Goal: Find specific page/section: Find specific page/section

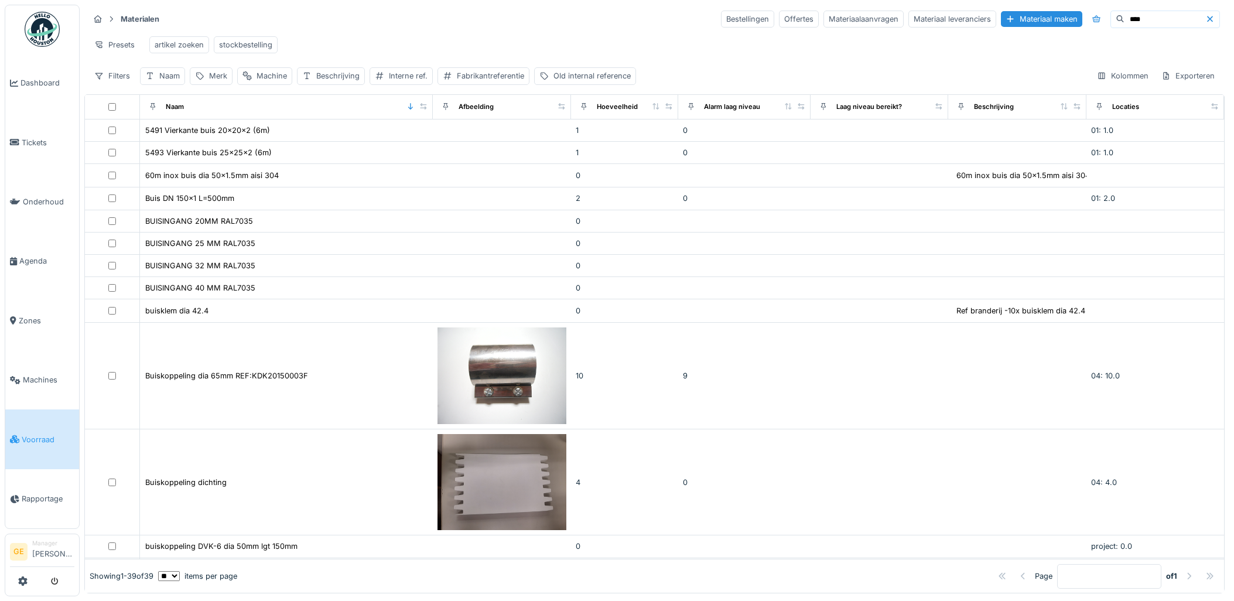
scroll to position [7, 0]
click at [39, 434] on span "Voorraad" at bounding box center [48, 439] width 53 height 11
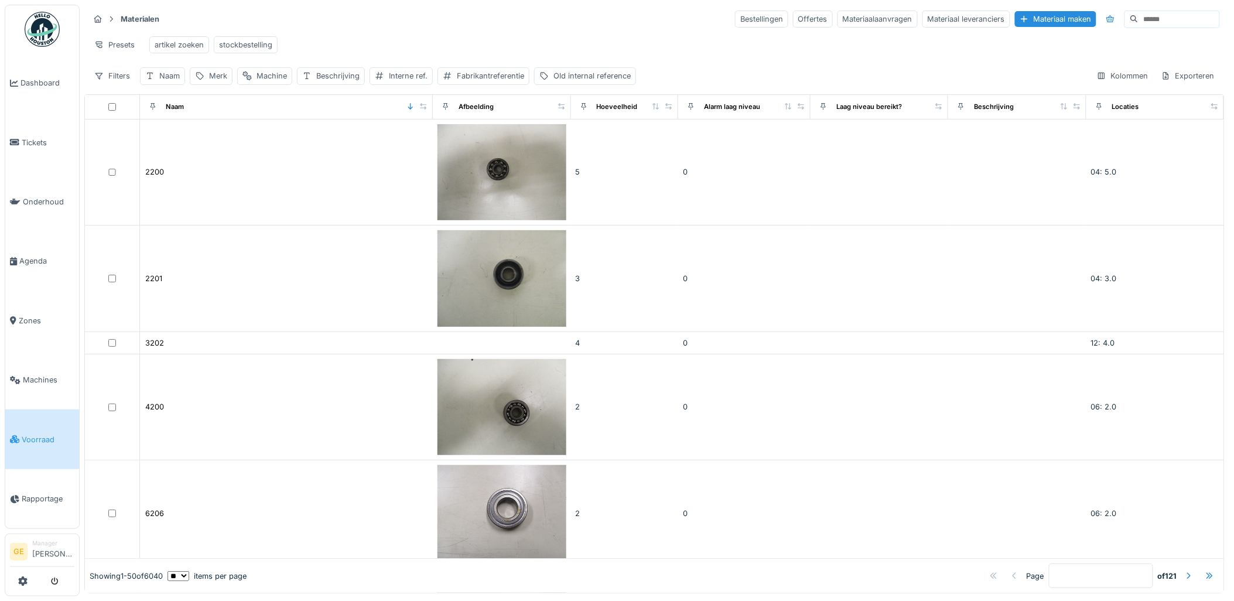
click at [1138, 20] on input at bounding box center [1178, 19] width 81 height 16
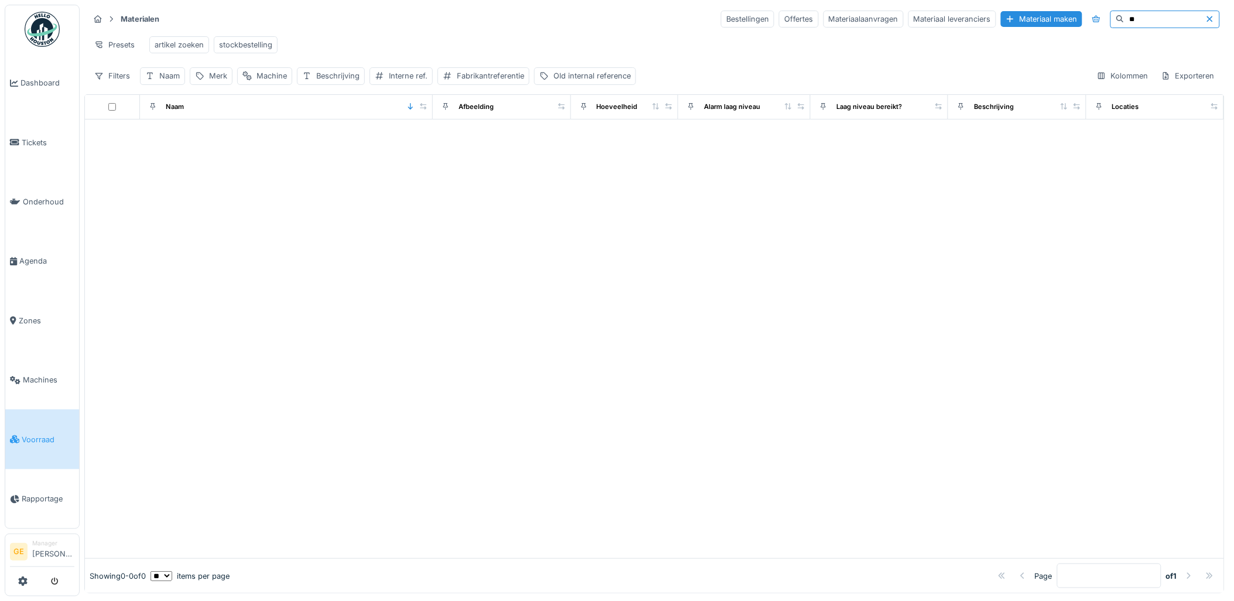
type input "*"
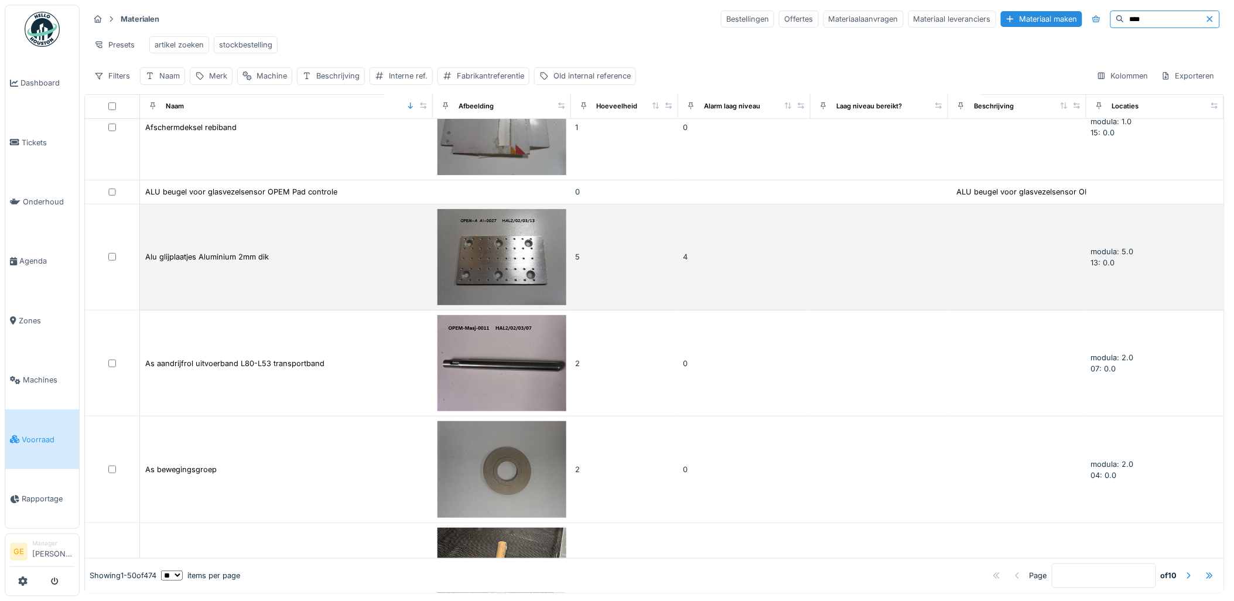
type input "****"
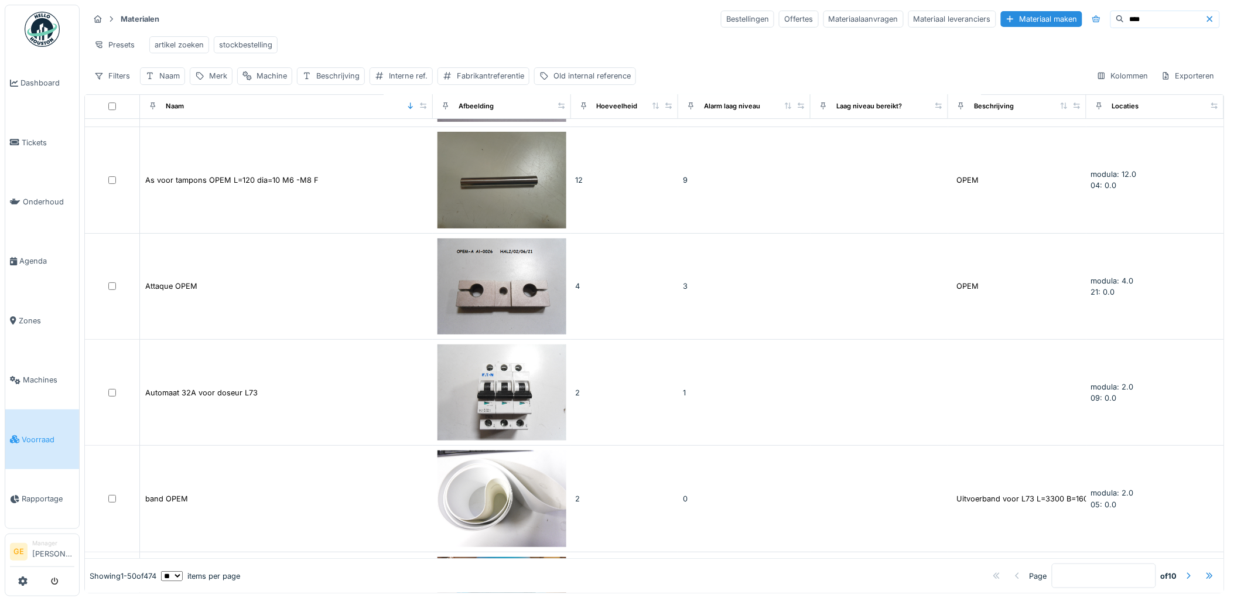
scroll to position [4799, 0]
click at [1184, 570] on div at bounding box center [1188, 575] width 9 height 11
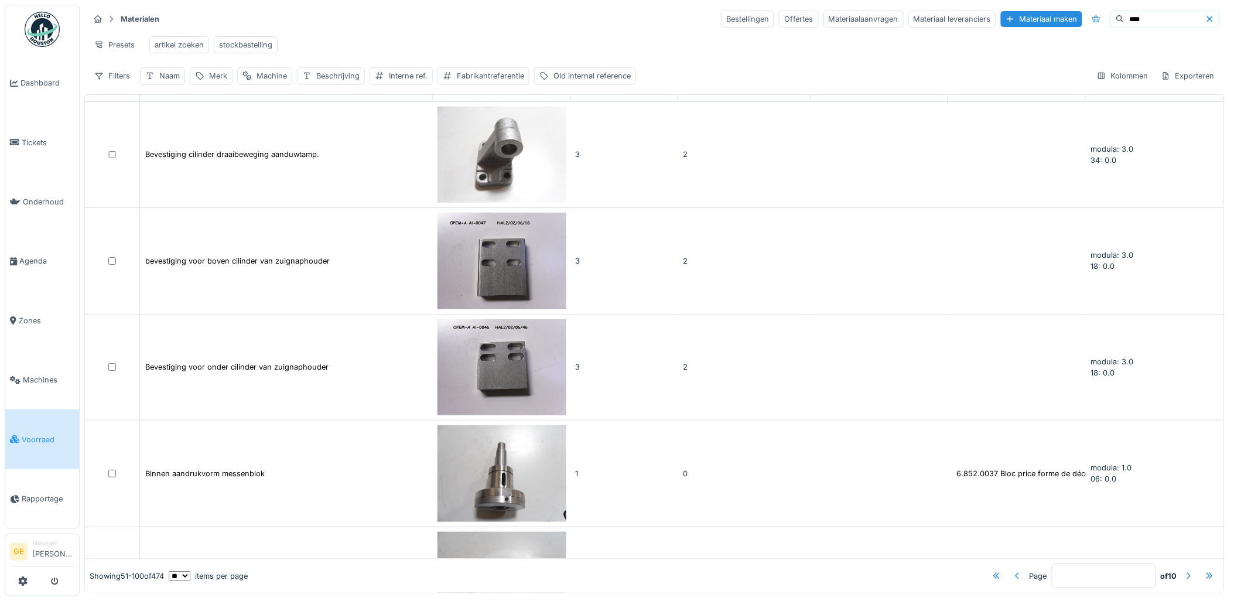
scroll to position [0, 0]
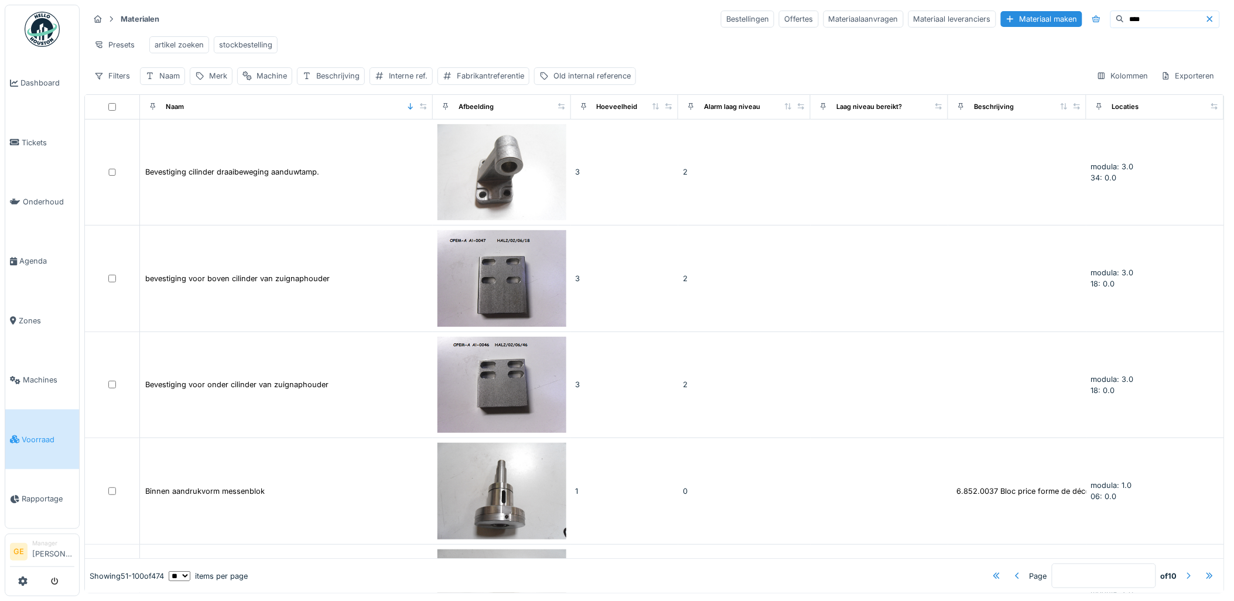
click at [1184, 570] on div at bounding box center [1188, 575] width 9 height 11
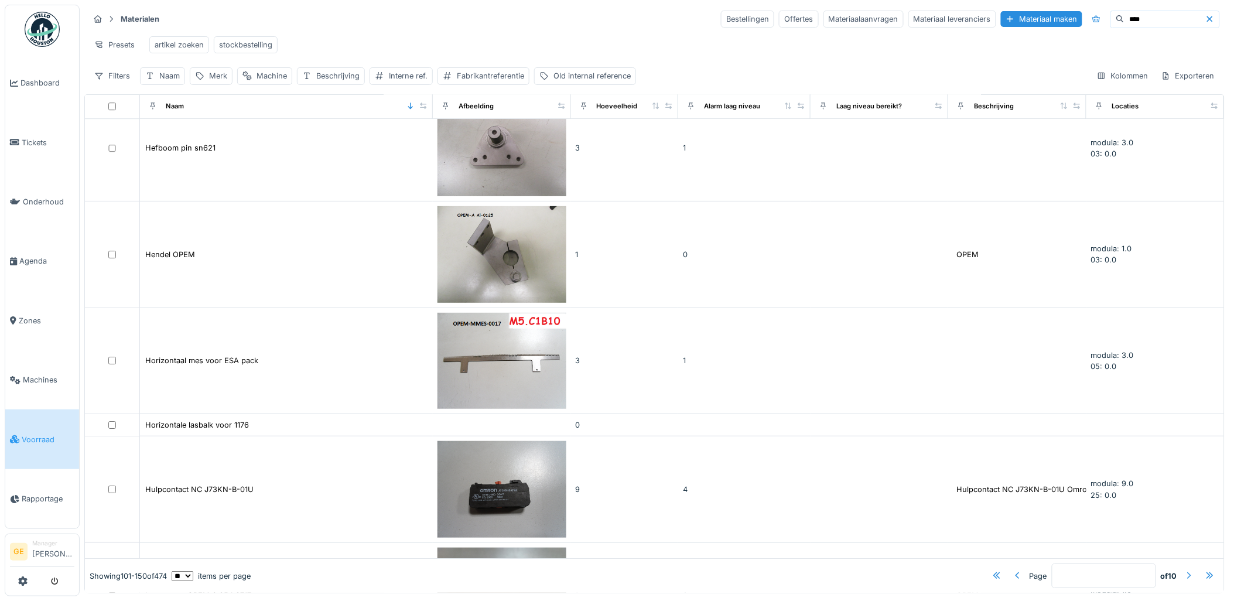
scroll to position [7, 0]
click at [1184, 570] on div at bounding box center [1188, 575] width 9 height 11
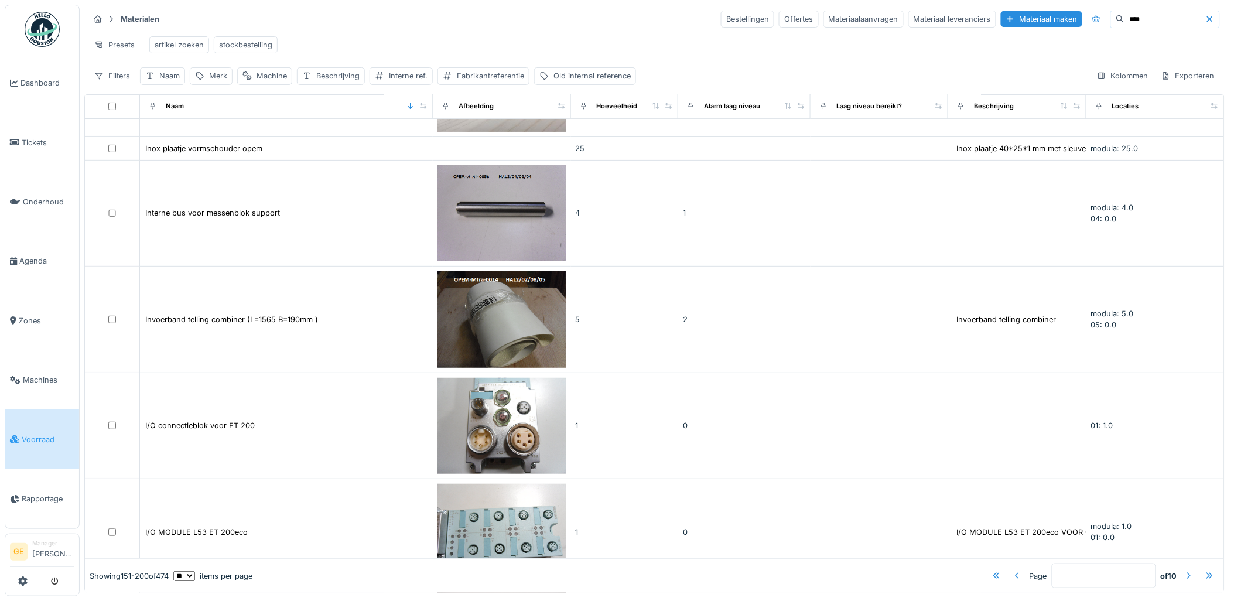
scroll to position [0, 0]
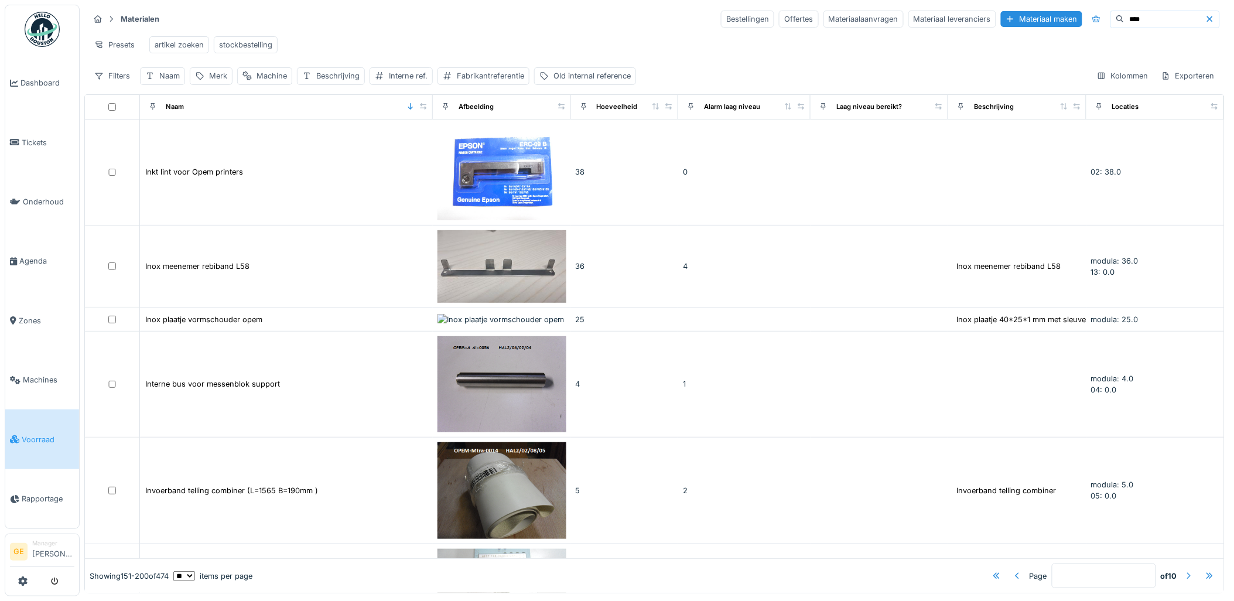
click at [1184, 570] on div at bounding box center [1188, 575] width 9 height 11
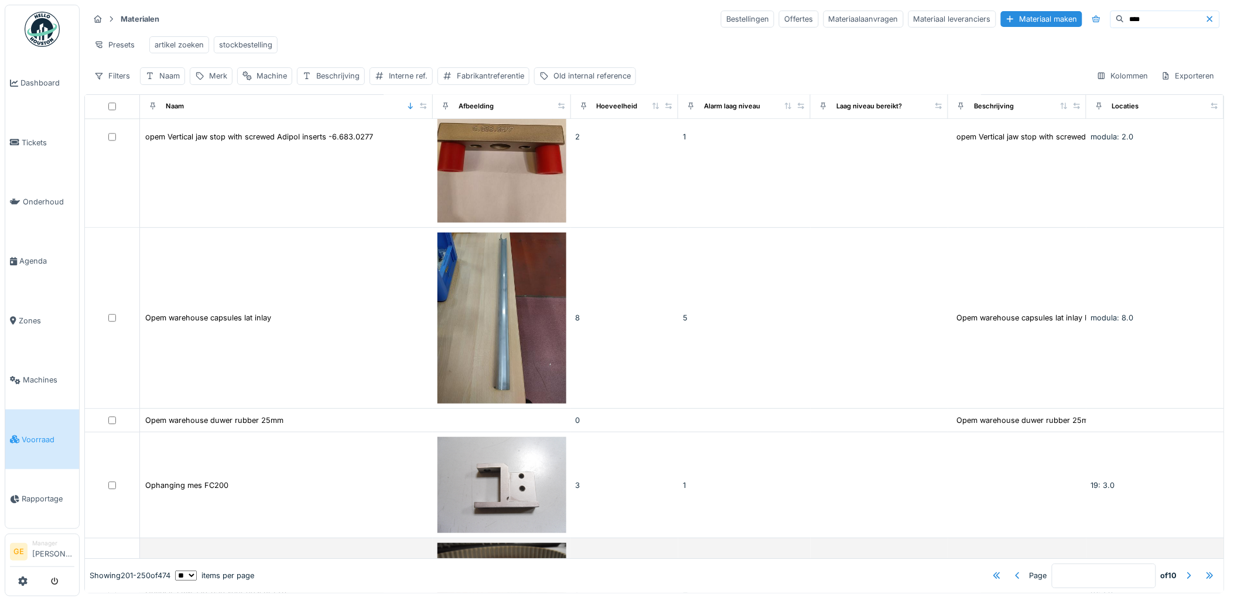
scroll to position [4389, 0]
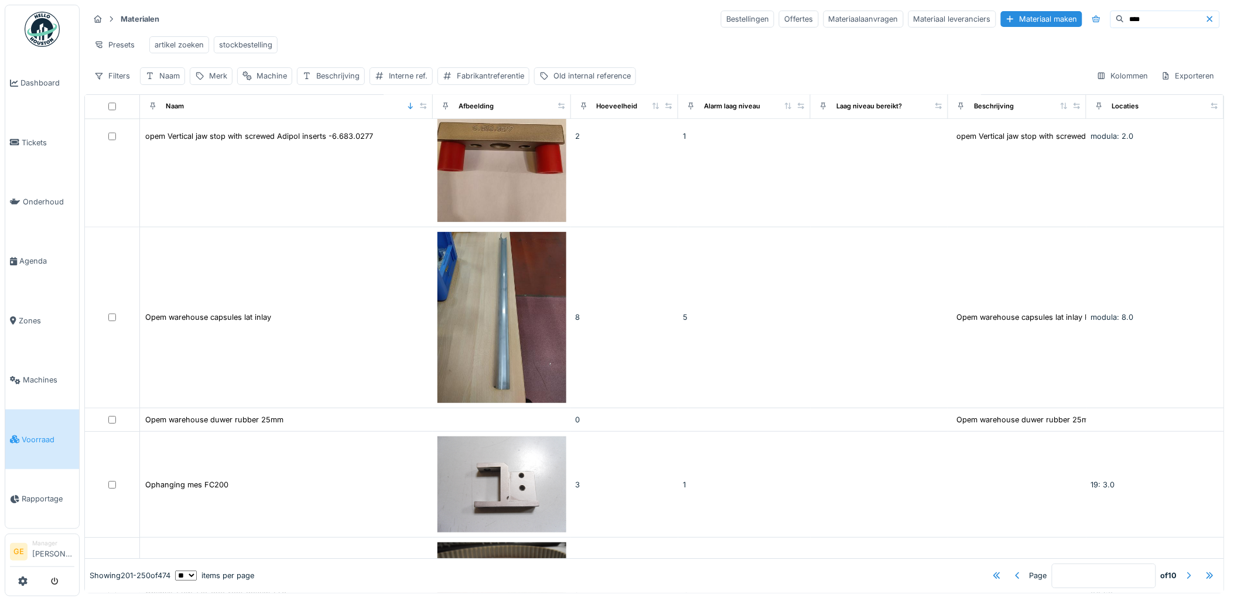
click at [1184, 570] on div at bounding box center [1188, 575] width 9 height 11
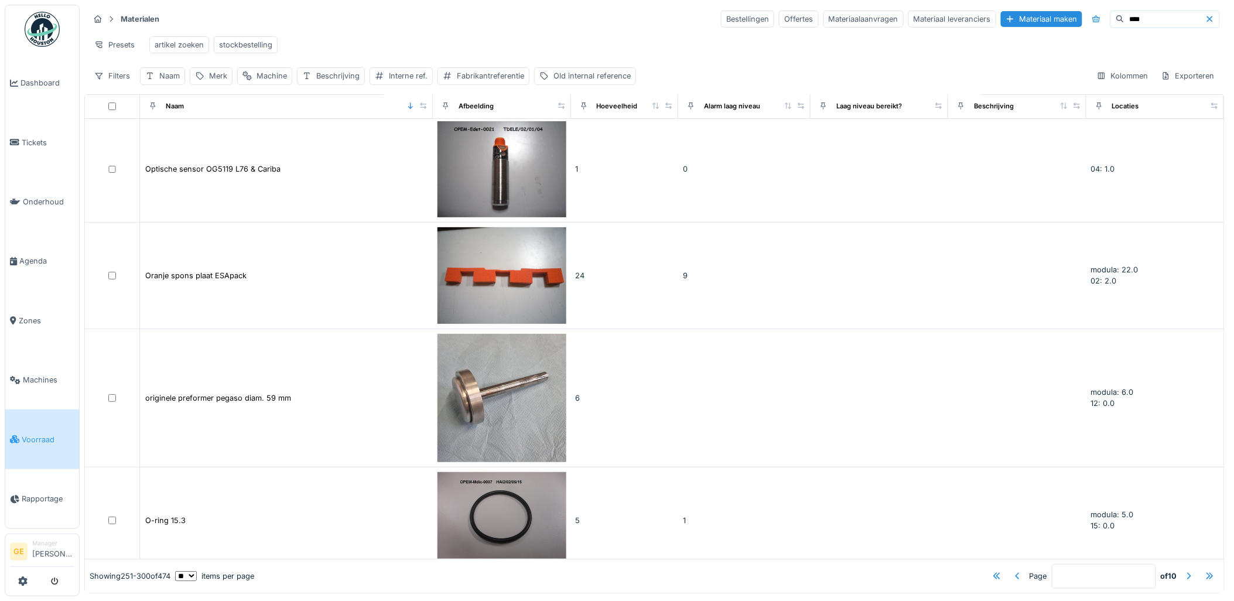
scroll to position [0, 0]
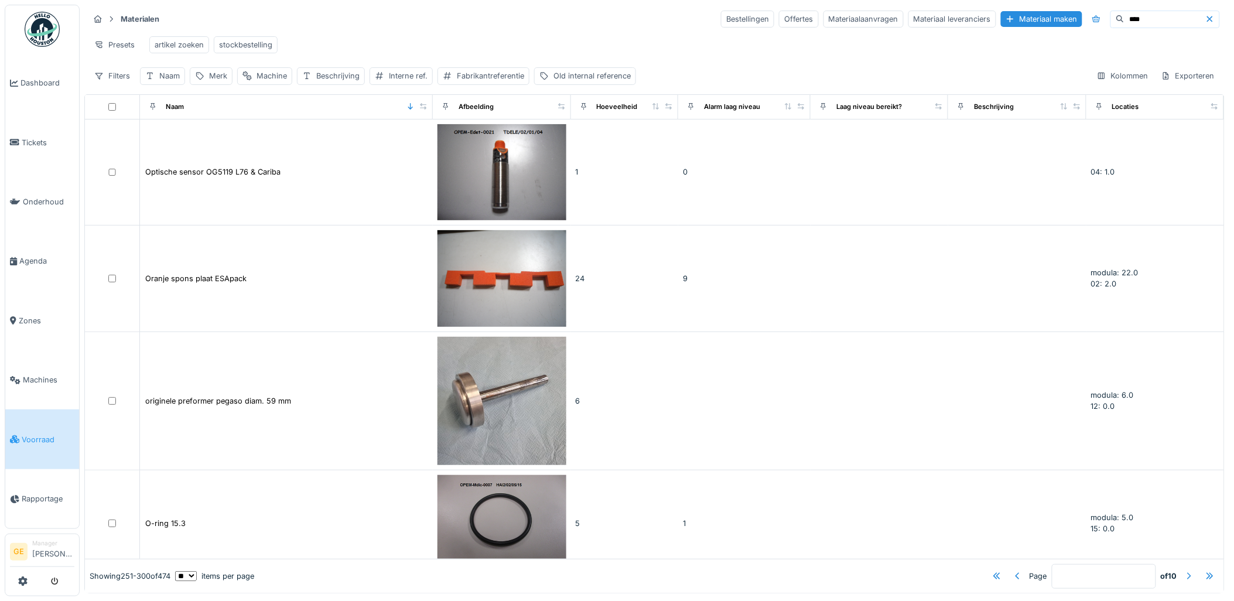
click at [1184, 570] on div at bounding box center [1188, 575] width 9 height 11
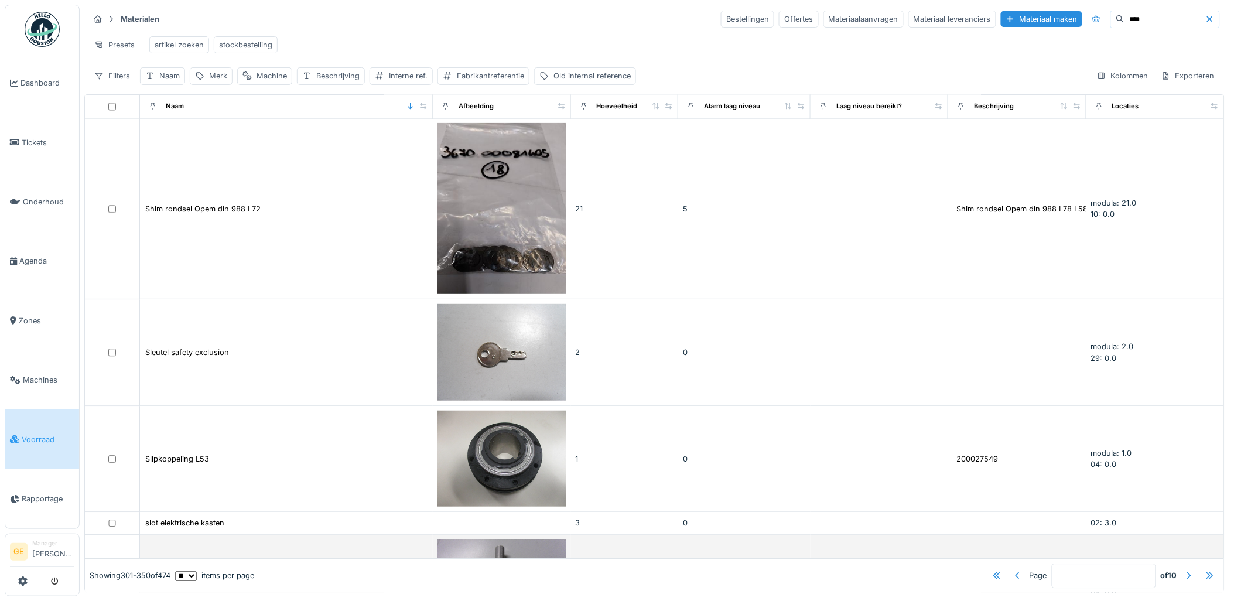
scroll to position [4167, 0]
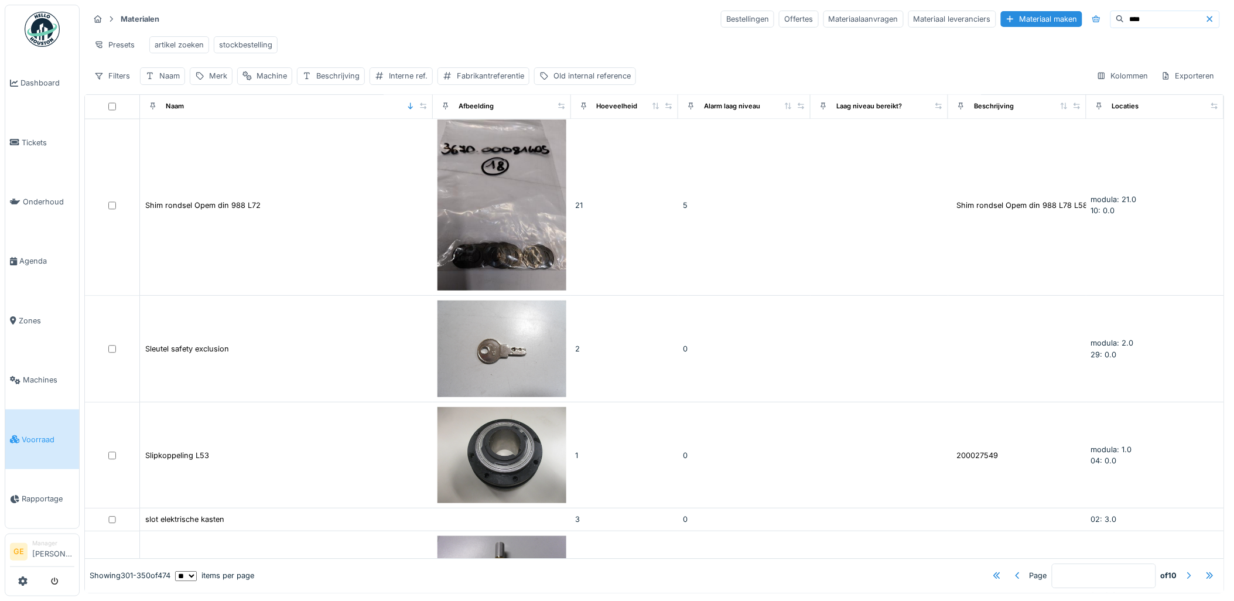
click at [1184, 570] on div at bounding box center [1188, 575] width 9 height 11
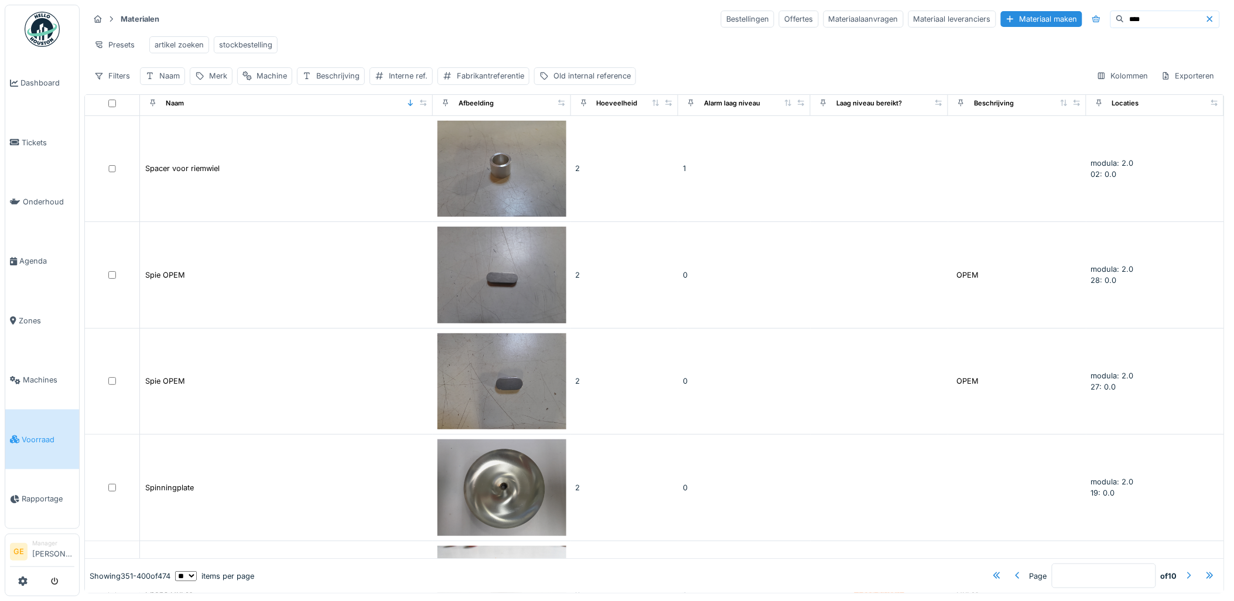
scroll to position [0, 0]
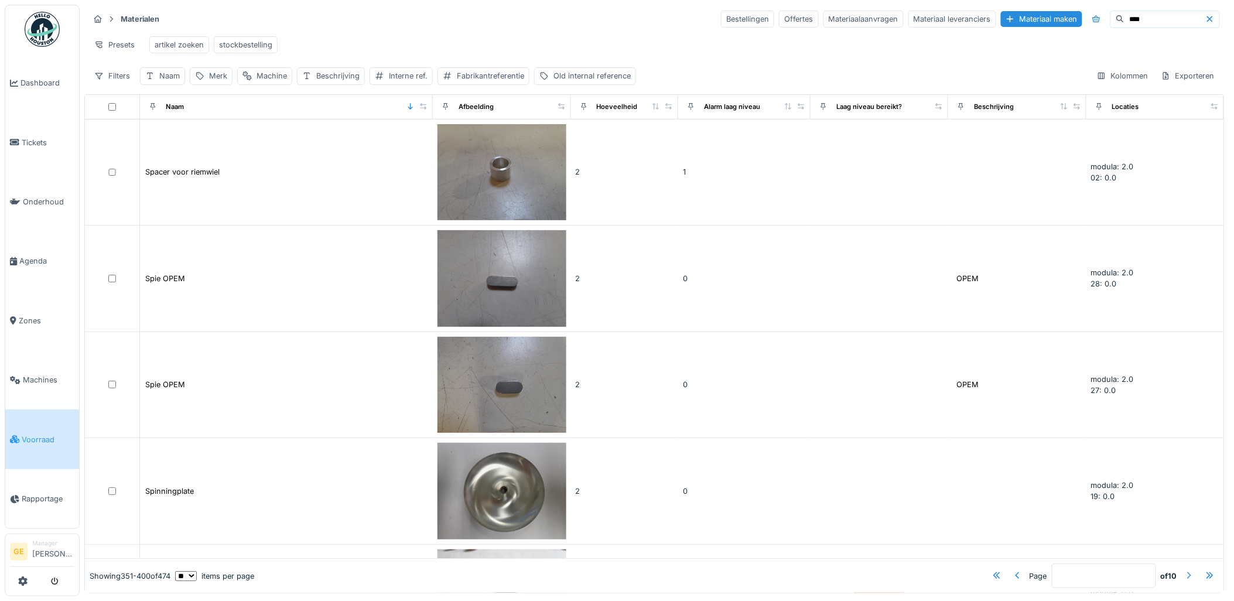
click at [1184, 570] on div at bounding box center [1188, 575] width 9 height 11
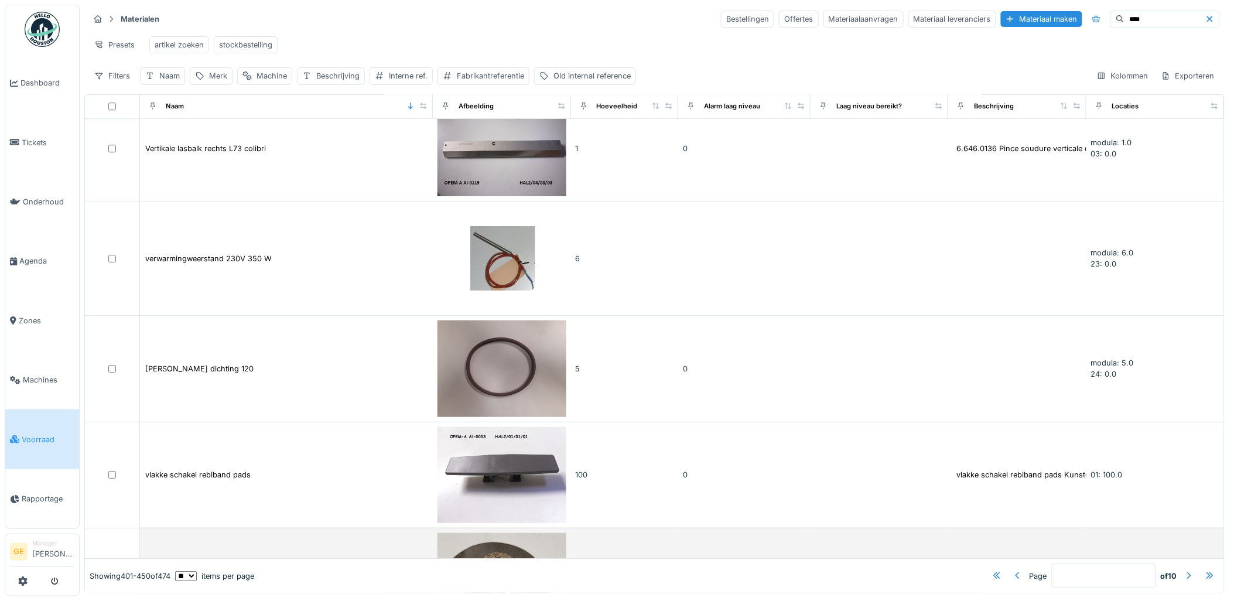
scroll to position [7, 0]
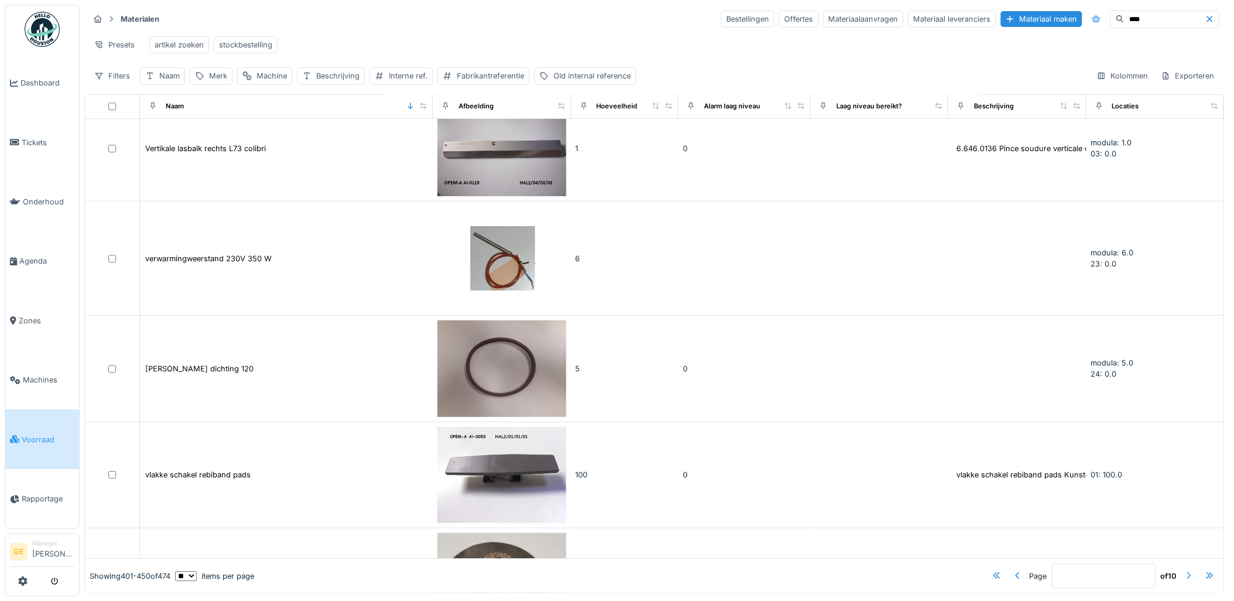
click at [1184, 570] on div at bounding box center [1188, 575] width 9 height 11
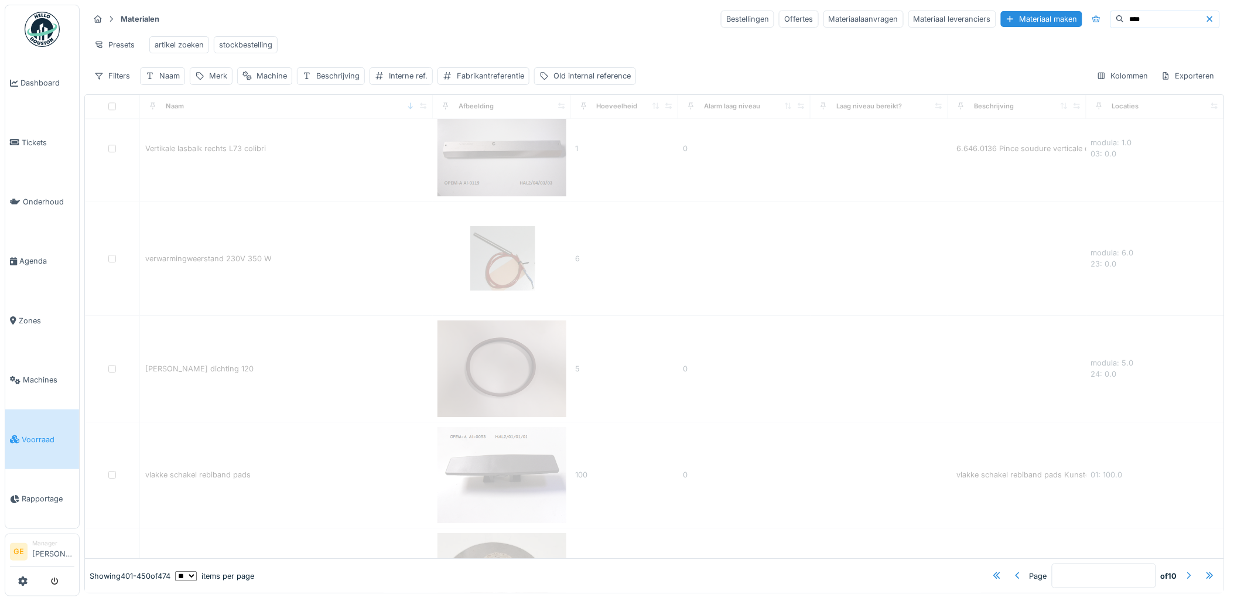
type input "**"
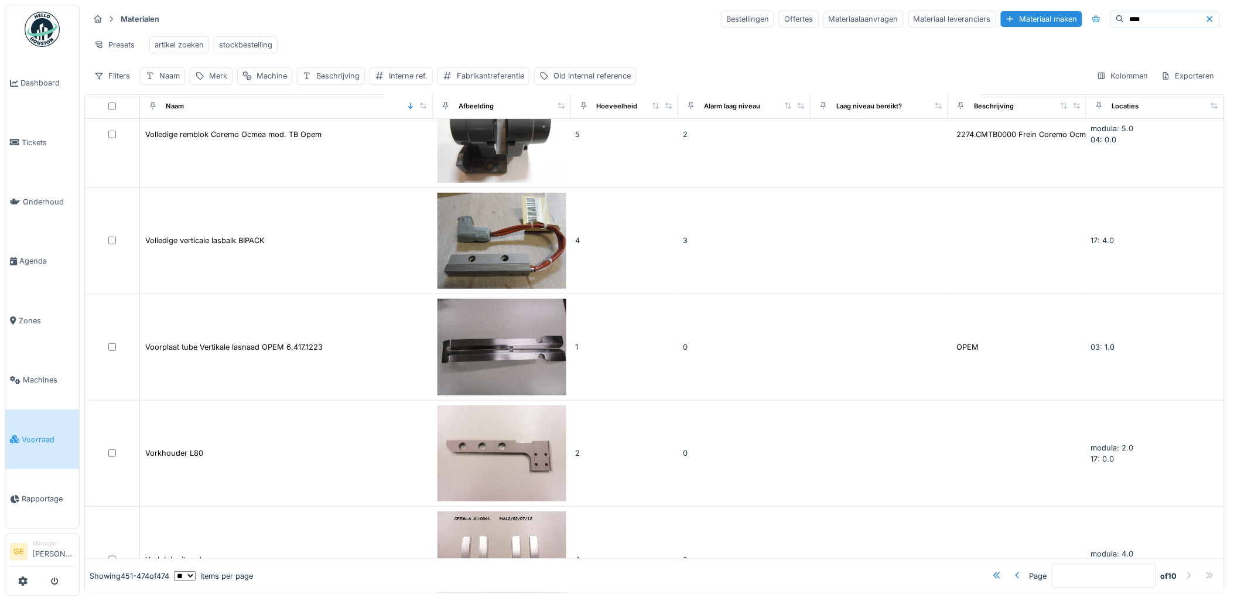
scroll to position [0, 0]
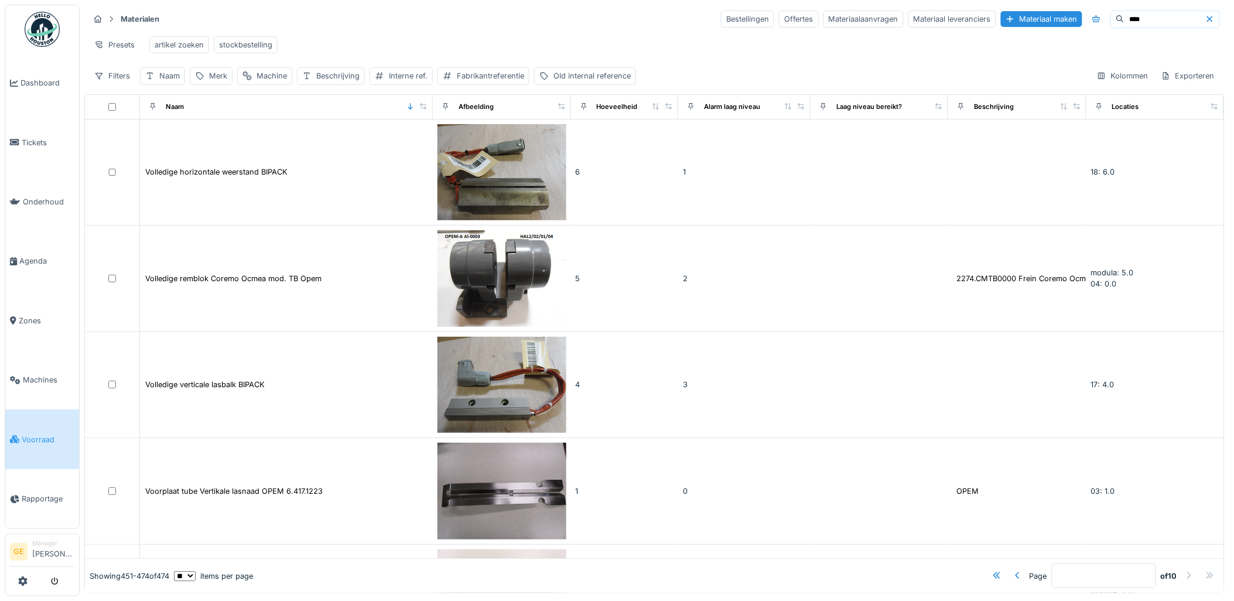
click at [1205, 15] on icon at bounding box center [1209, 19] width 9 height 8
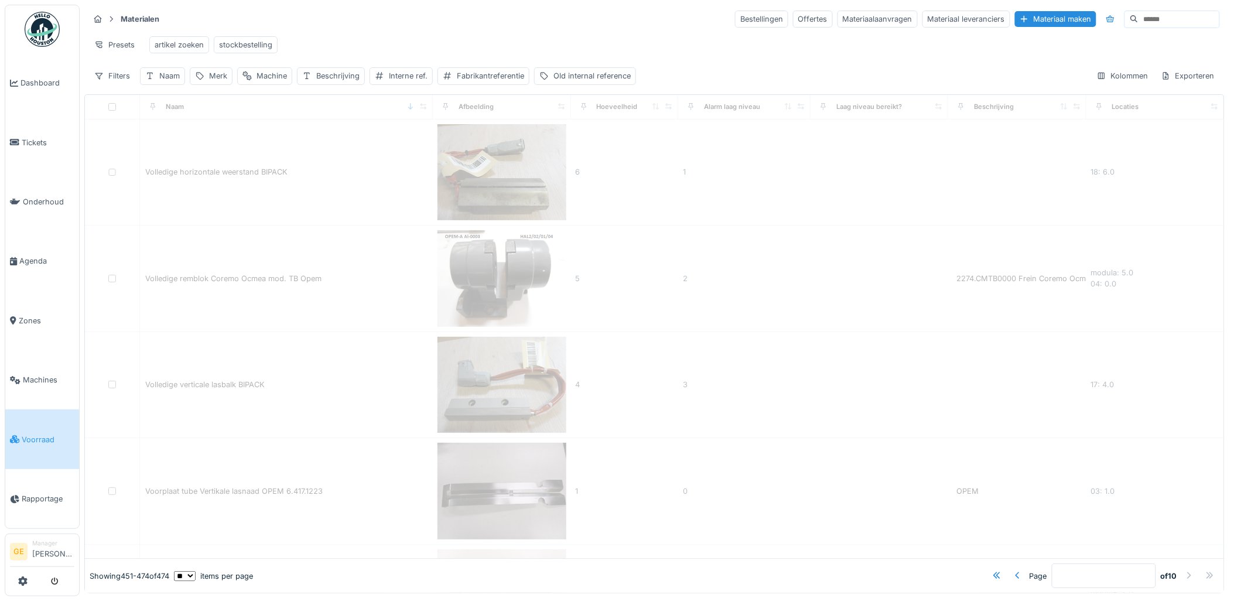
type input "*"
